Goal: Task Accomplishment & Management: Manage account settings

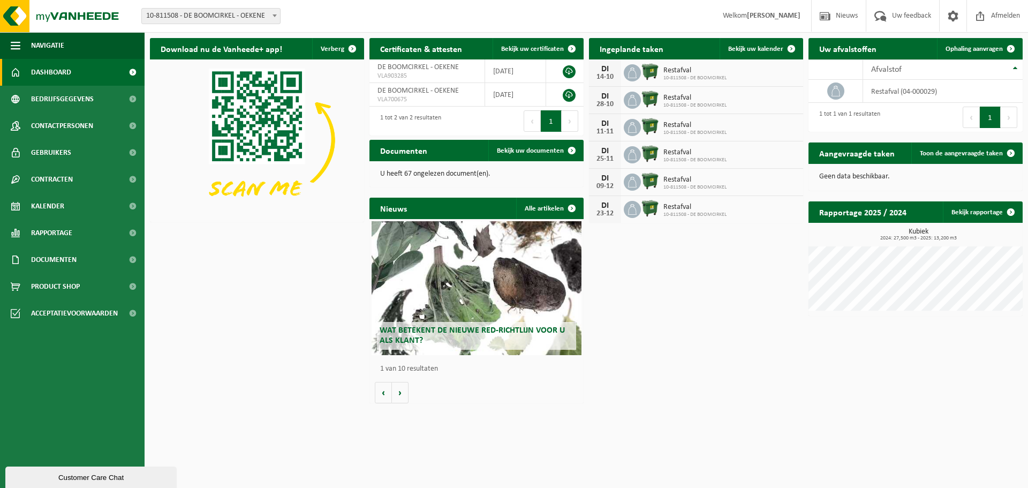
click at [721, 82] on div "DI 14-10 Restafval 10-811508 - DE BOOMCIRKEL" at bounding box center [696, 72] width 214 height 27
click at [57, 256] on span "Documenten" at bounding box center [54, 259] width 46 height 27
click at [48, 289] on span "Facturen" at bounding box center [47, 286] width 28 height 20
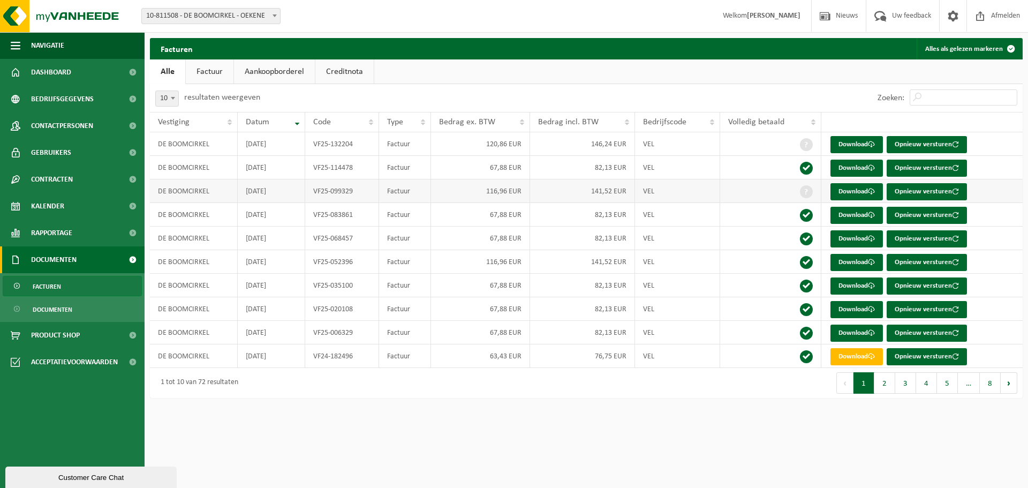
click at [799, 194] on td at bounding box center [770, 191] width 101 height 24
click at [626, 195] on td "141,52 EUR" at bounding box center [582, 191] width 105 height 24
click at [184, 197] on td "DE BOOMCIRKEL" at bounding box center [194, 191] width 88 height 24
click at [279, 199] on td "[DATE]" at bounding box center [271, 191] width 67 height 24
click at [333, 191] on td "VF25-099329" at bounding box center [342, 191] width 74 height 24
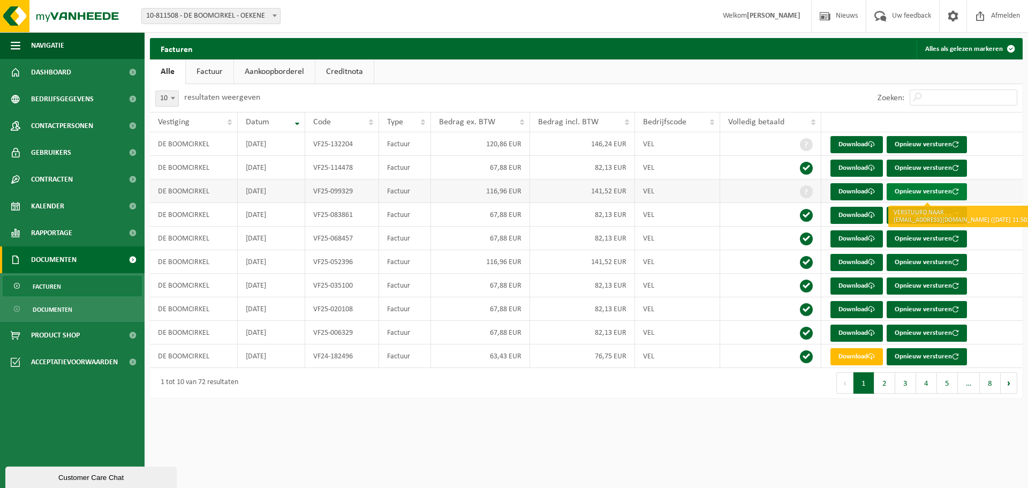
click at [901, 195] on button "Opnieuw versturen" at bounding box center [927, 191] width 80 height 17
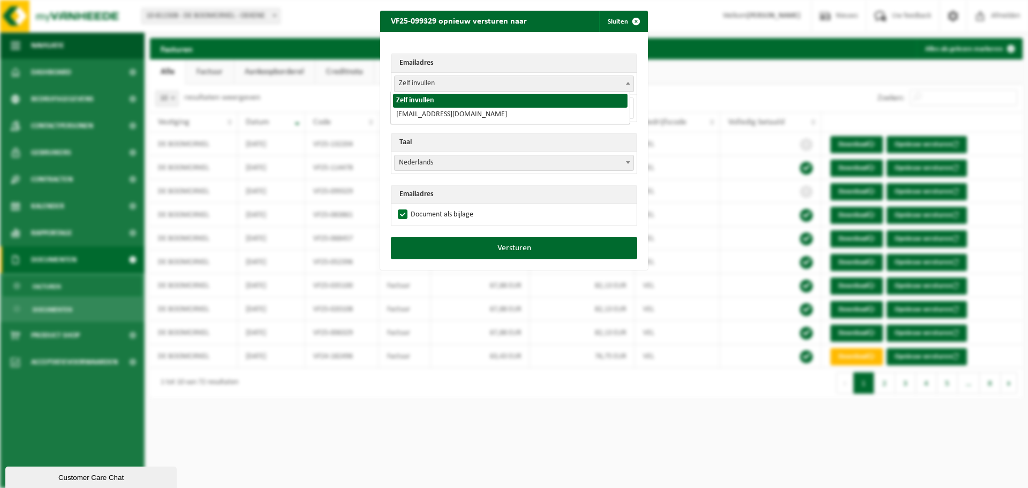
click at [449, 84] on span "Zelf invullen" at bounding box center [514, 83] width 239 height 15
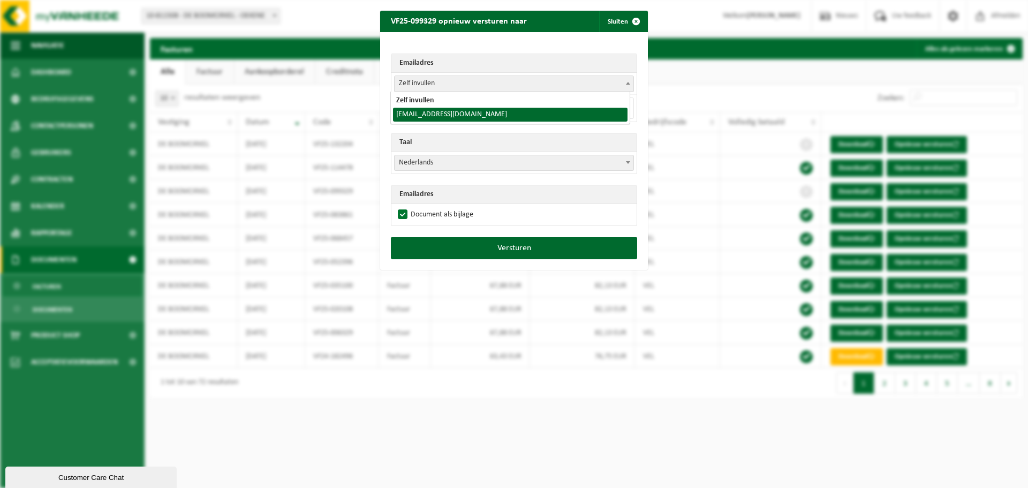
select select "[EMAIL_ADDRESS][DOMAIN_NAME]"
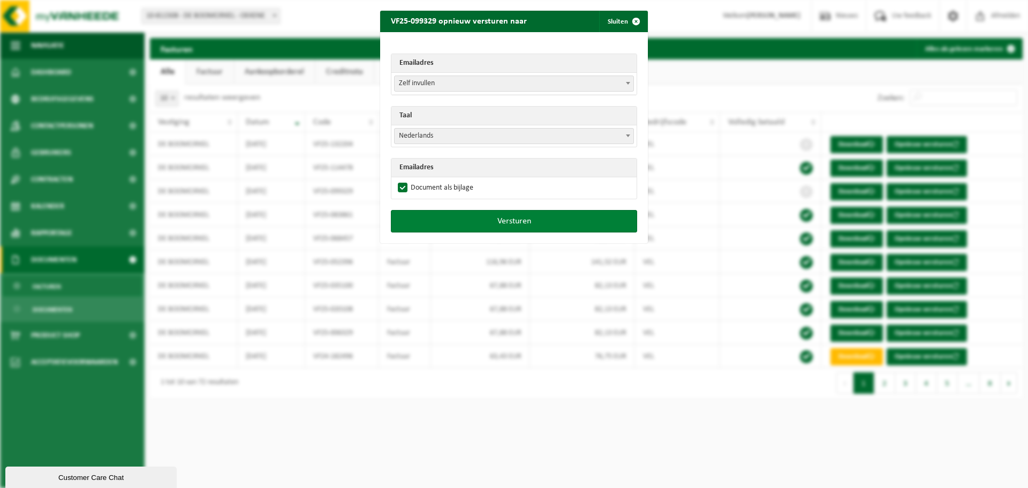
click at [498, 220] on button "Versturen" at bounding box center [514, 221] width 246 height 22
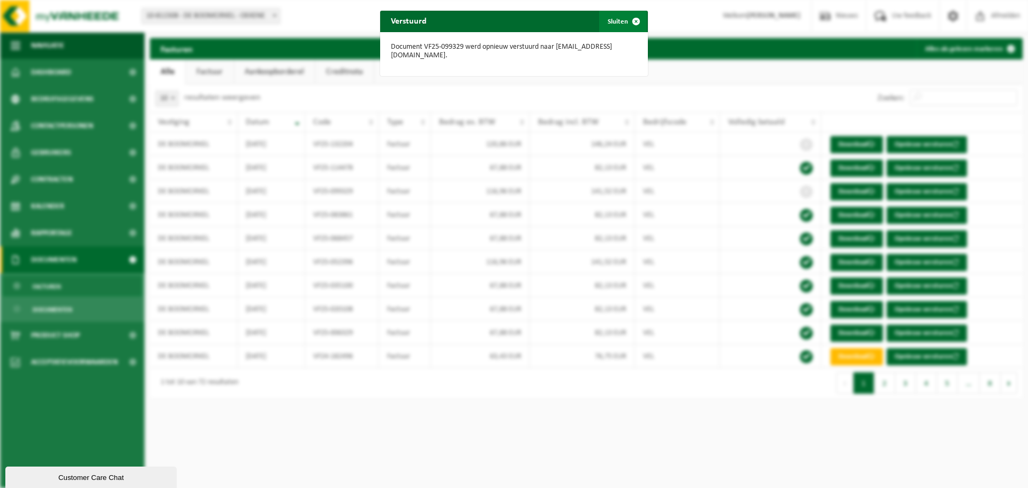
click at [631, 21] on span "button" at bounding box center [635, 21] width 21 height 21
